Goal: Transaction & Acquisition: Purchase product/service

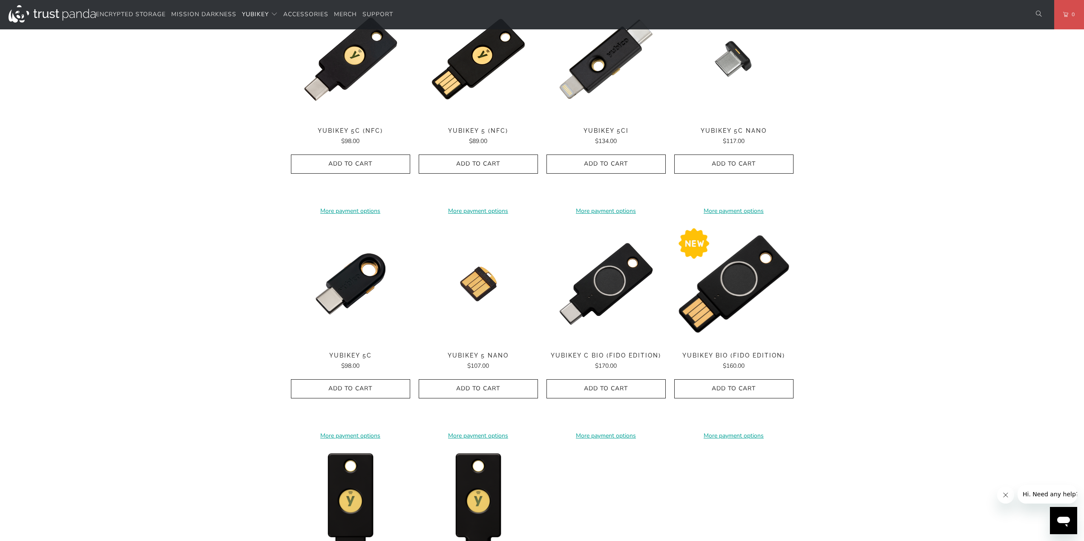
scroll to position [469, 0]
click at [613, 353] on span "YubiKey C Bio (FIDO Edition)" at bounding box center [605, 355] width 119 height 7
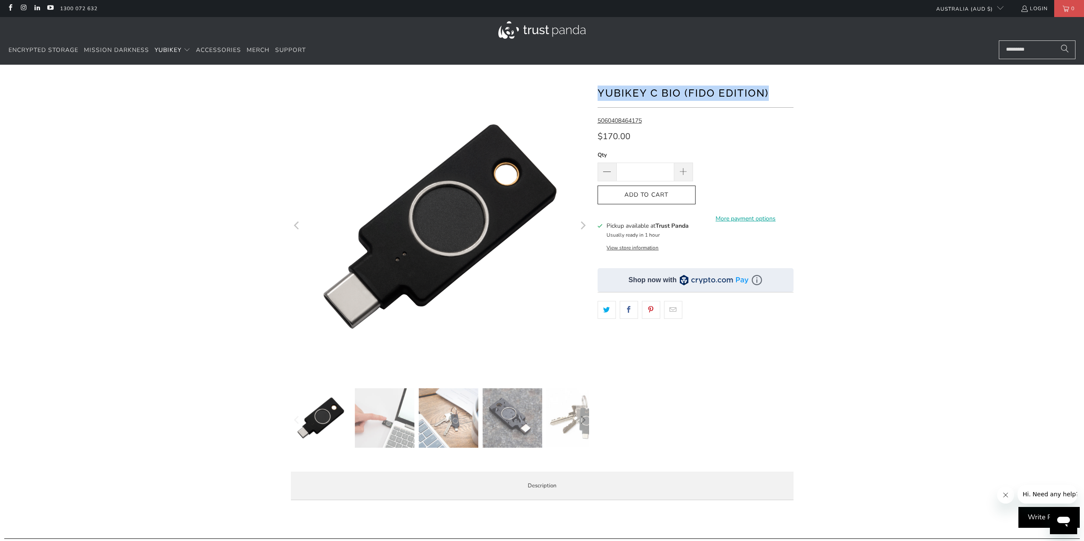
drag, startPoint x: 599, startPoint y: 92, endPoint x: 768, endPoint y: 92, distance: 169.1
click at [768, 92] on h1 "YubiKey C Bio (FIDO Edition)" at bounding box center [696, 92] width 196 height 17
copy h1 "YubiKey C Bio (FIDO Edition)"
click at [581, 225] on icon "Next" at bounding box center [582, 226] width 8 height 179
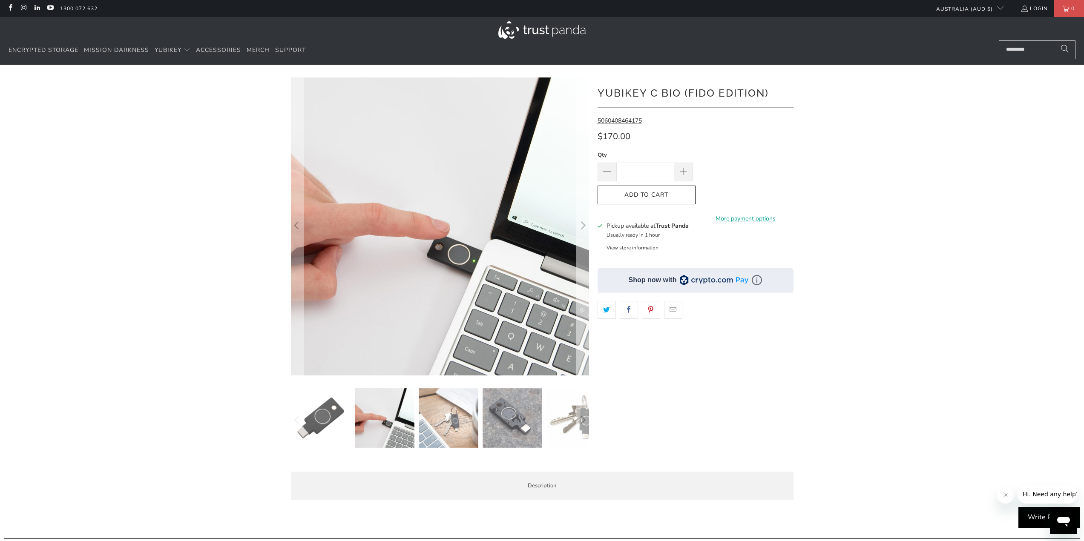
click at [585, 227] on icon "Next" at bounding box center [583, 226] width 5 height 8
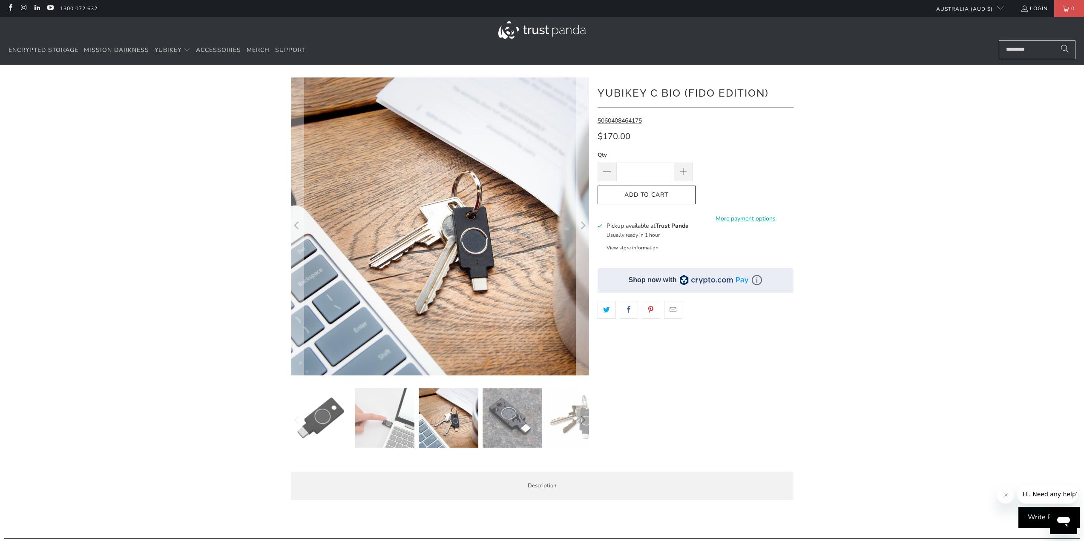
click at [585, 227] on icon "Next" at bounding box center [583, 226] width 5 height 8
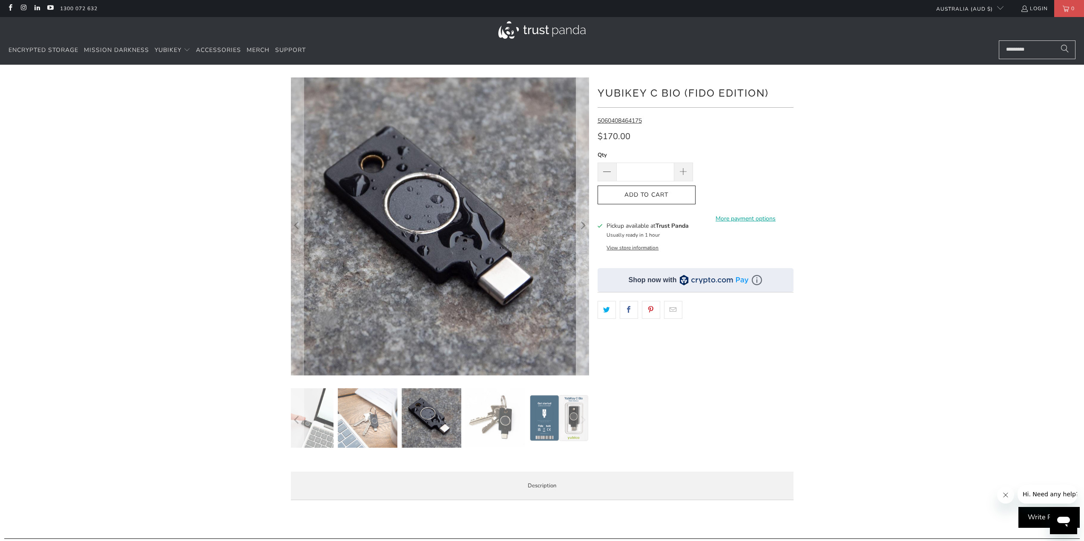
click at [585, 227] on icon "Next" at bounding box center [583, 226] width 5 height 8
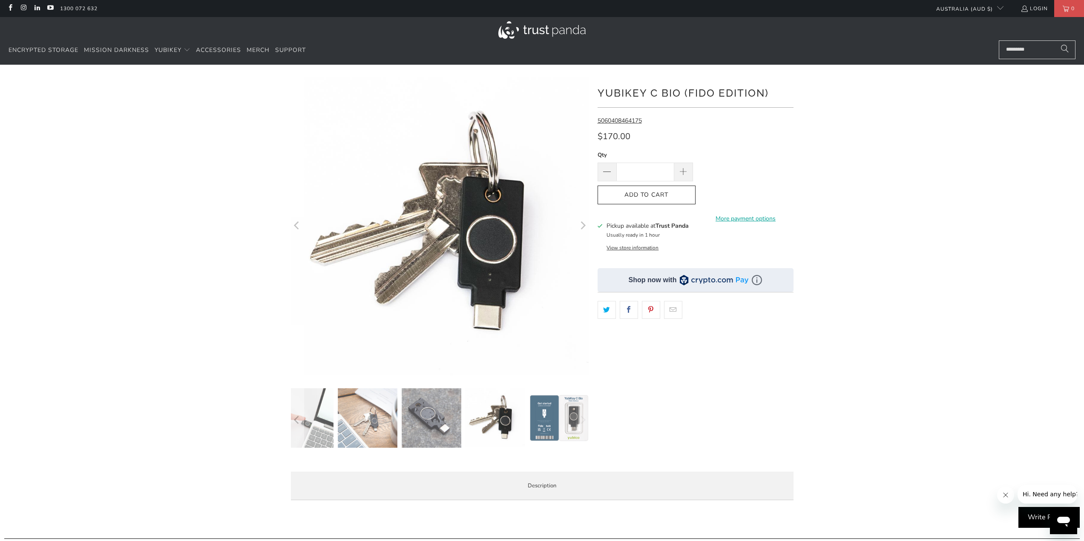
click at [585, 227] on icon "Next" at bounding box center [583, 226] width 5 height 8
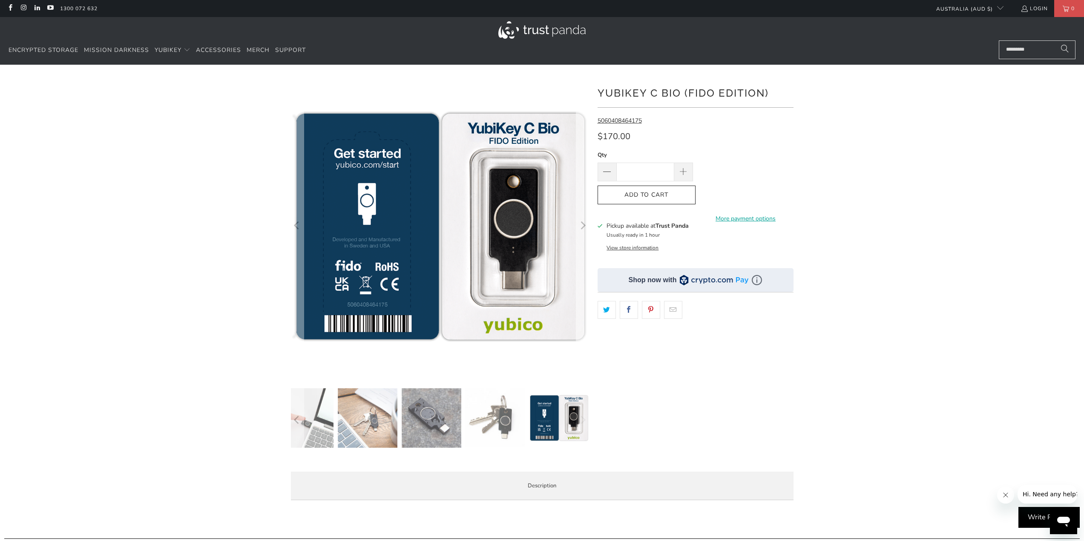
click at [585, 227] on icon "Next" at bounding box center [583, 226] width 5 height 8
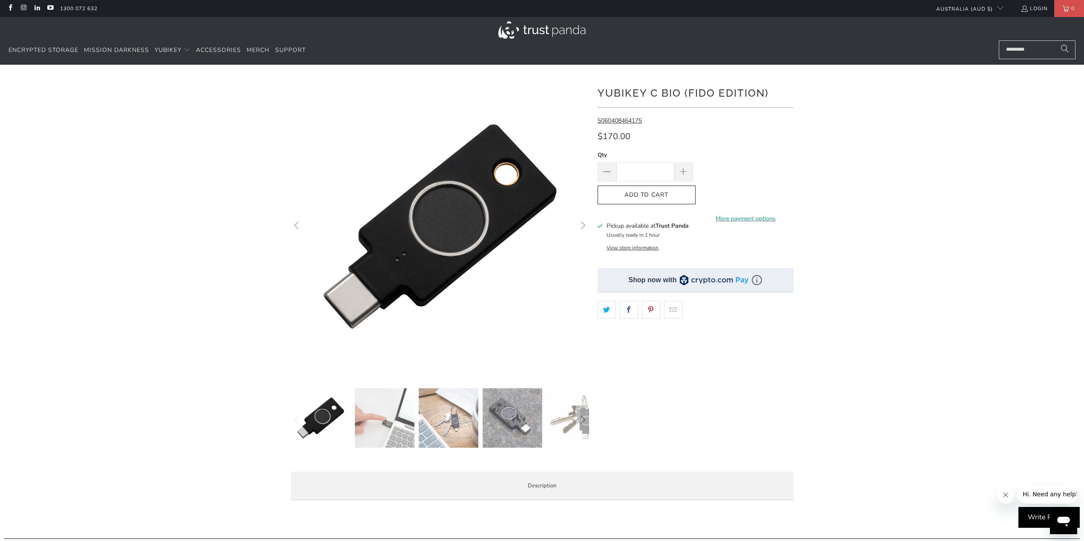
click at [585, 227] on icon "Next" at bounding box center [583, 226] width 5 height 8
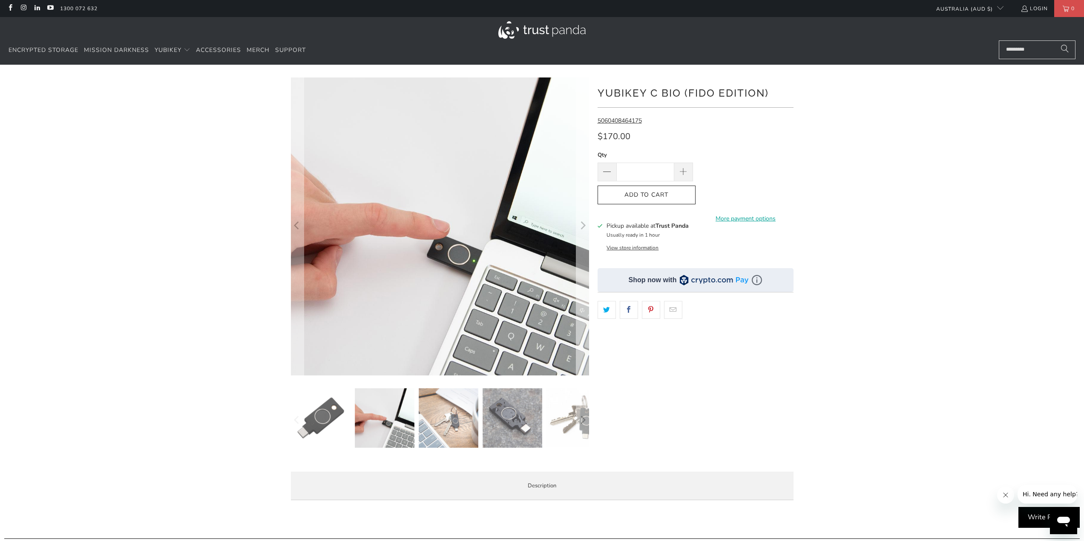
click at [585, 227] on icon "Next" at bounding box center [583, 226] width 5 height 8
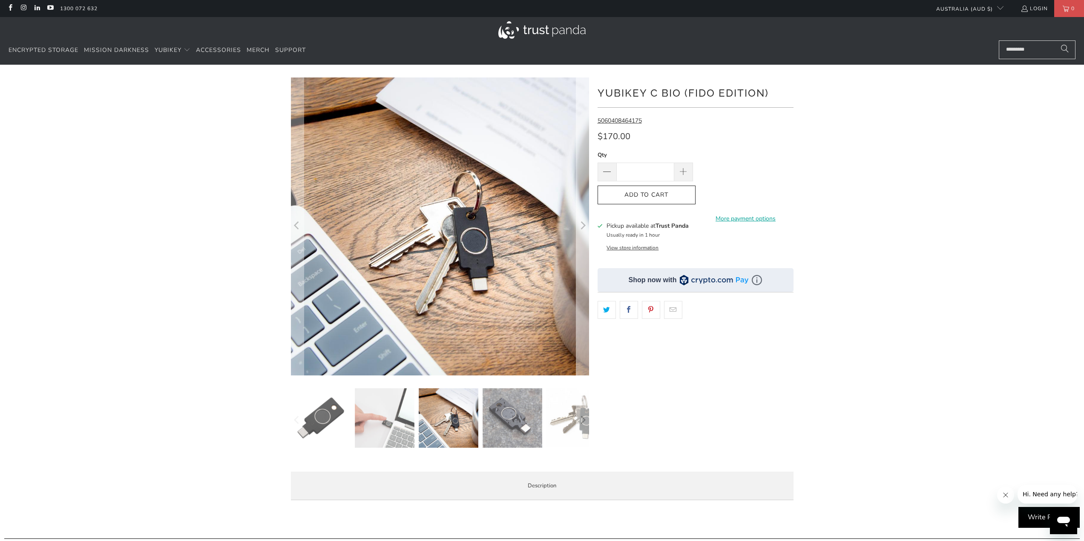
click at [585, 227] on icon "Next" at bounding box center [583, 226] width 5 height 8
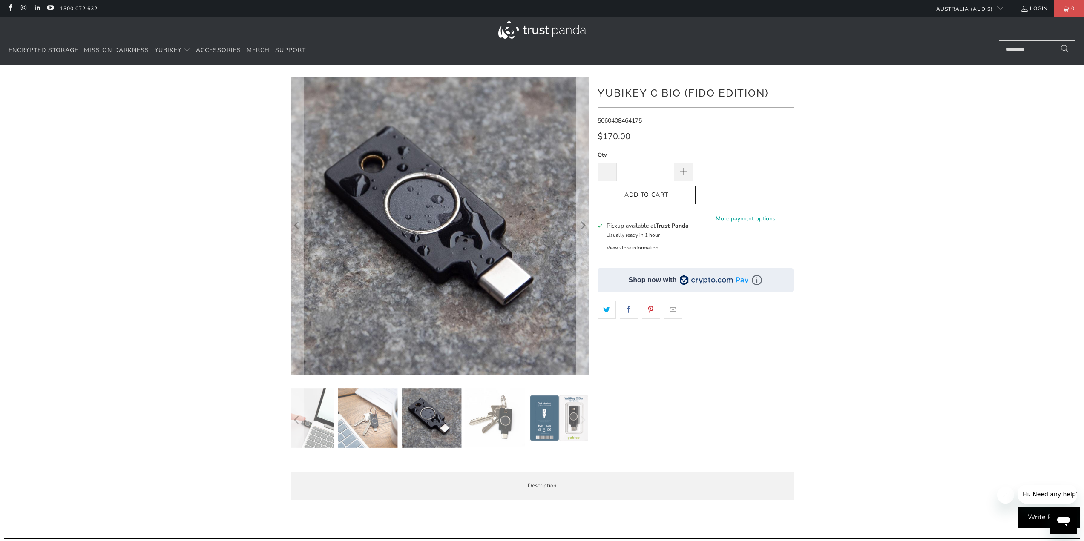
click at [585, 227] on icon "Next" at bounding box center [583, 226] width 5 height 8
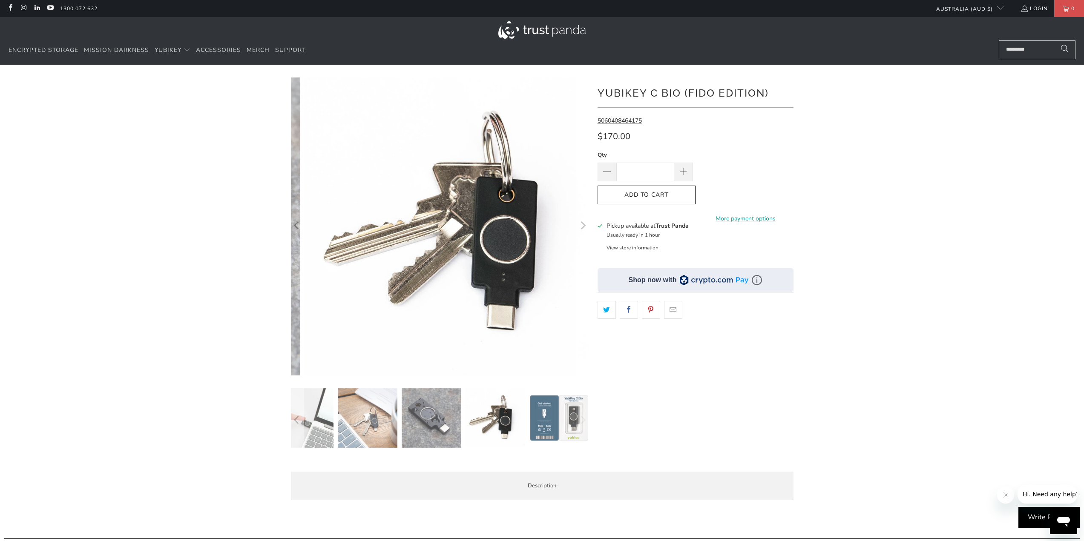
click at [585, 227] on icon "Next" at bounding box center [583, 226] width 5 height 8
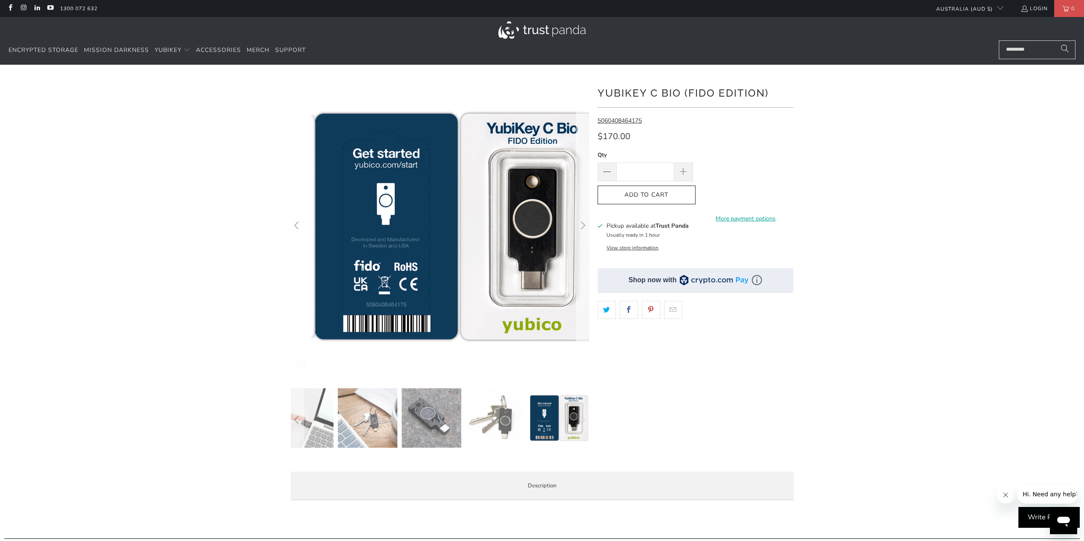
click at [585, 227] on icon "Next" at bounding box center [583, 226] width 5 height 8
